Goal: Transaction & Acquisition: Purchase product/service

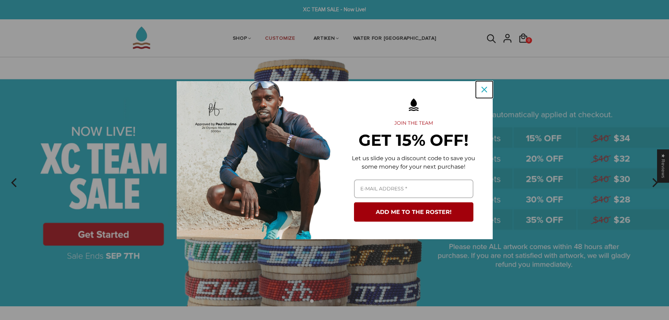
click at [483, 87] on icon "close icon" at bounding box center [484, 90] width 6 height 6
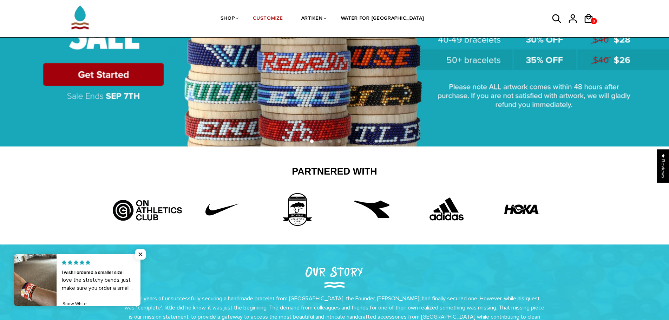
scroll to position [105, 0]
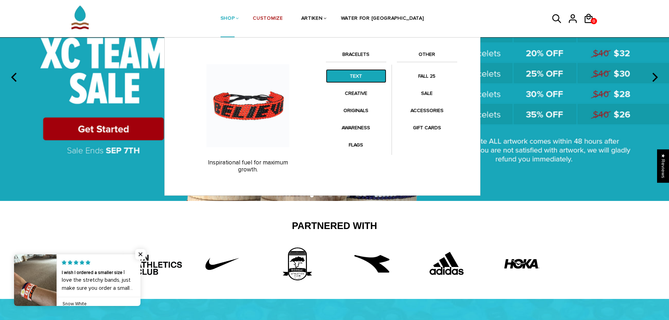
click at [347, 73] on link "TEXT" at bounding box center [356, 76] width 60 height 14
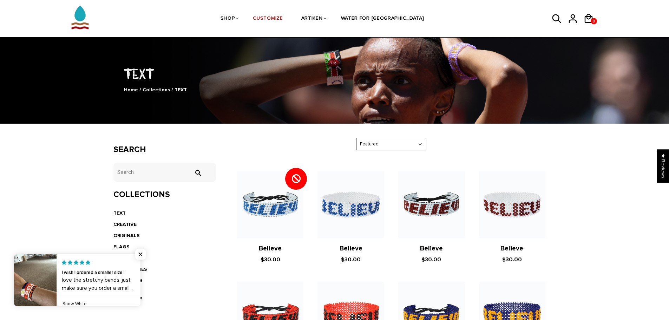
scroll to position [35, 0]
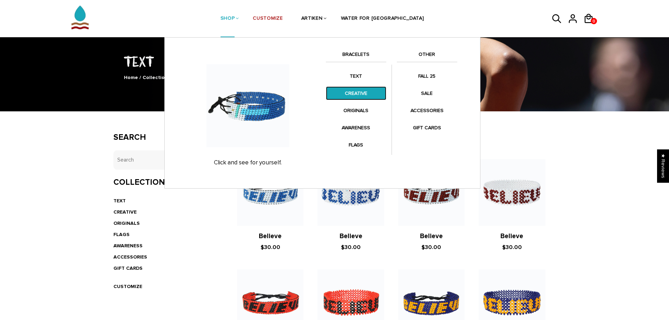
click at [361, 92] on link "CREATIVE" at bounding box center [356, 93] width 60 height 14
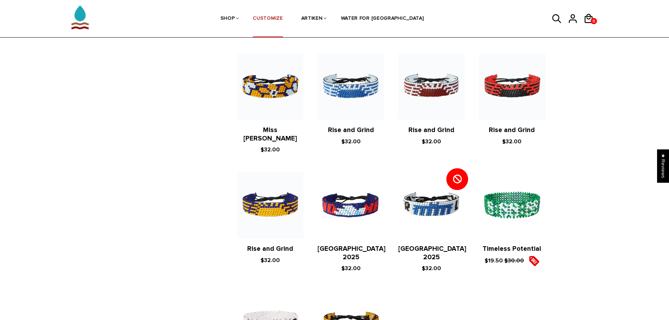
scroll to position [527, 0]
